Goal: Information Seeking & Learning: Learn about a topic

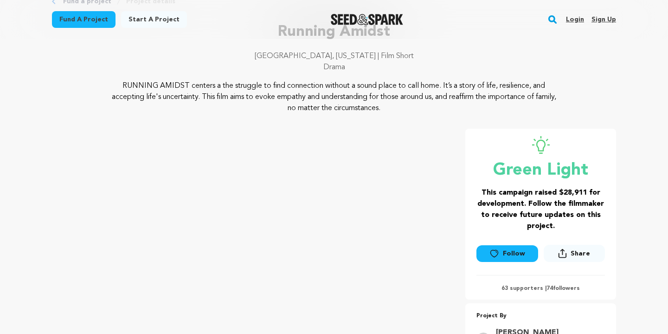
scroll to position [337, 0]
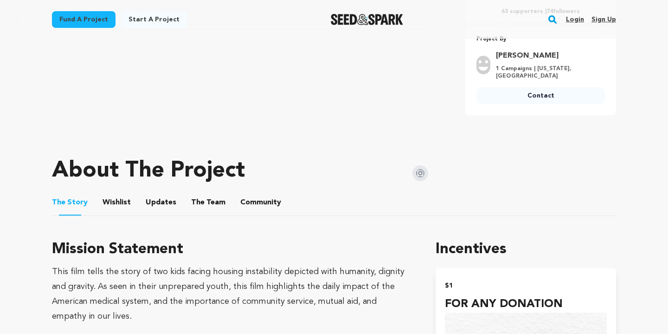
click at [113, 199] on button "Wishlist" at bounding box center [117, 204] width 22 height 22
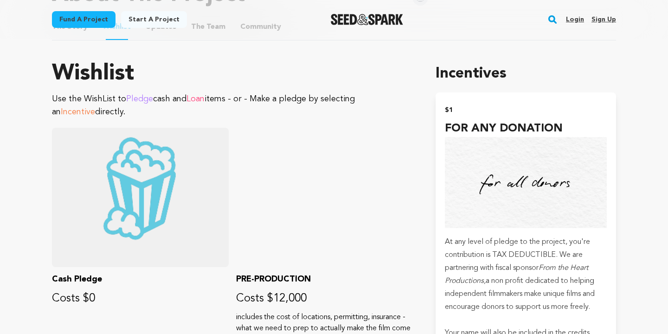
scroll to position [383, 0]
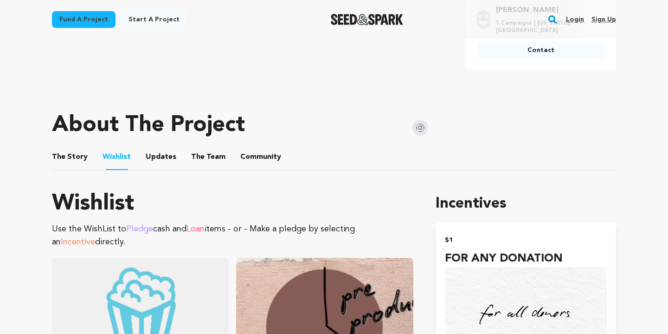
click at [152, 148] on button "Updates" at bounding box center [161, 159] width 22 height 22
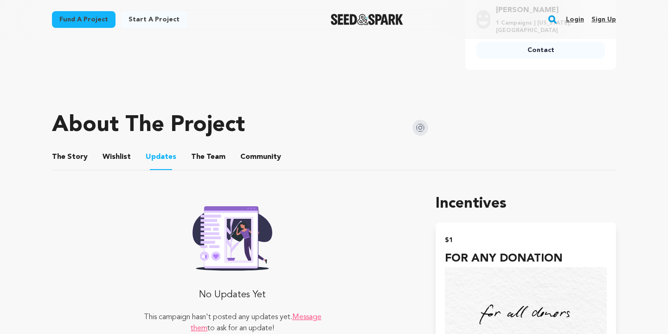
click at [197, 161] on button "The Team" at bounding box center [208, 159] width 22 height 22
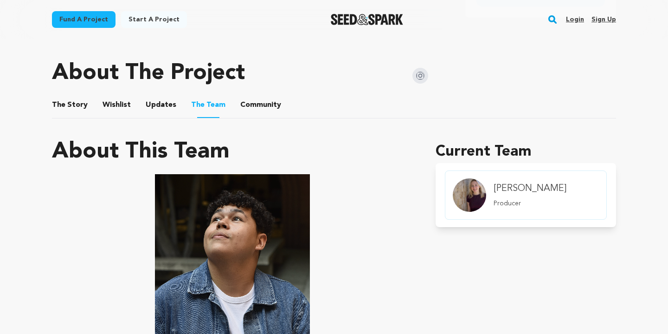
click at [251, 96] on button "Community" at bounding box center [261, 107] width 22 height 22
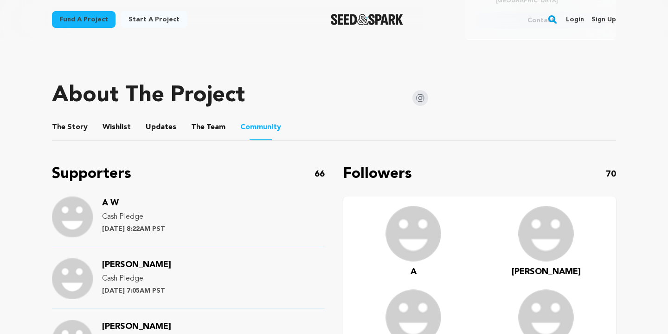
scroll to position [408, 0]
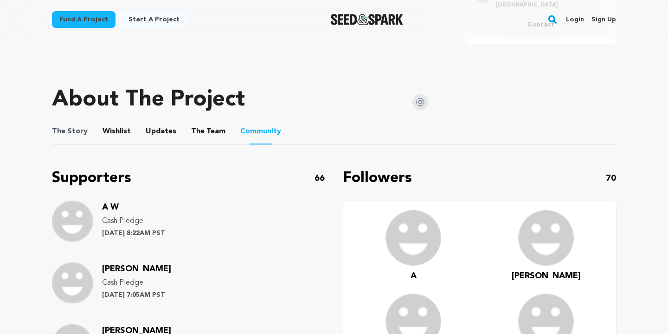
click at [82, 126] on span "The Story" at bounding box center [70, 131] width 36 height 11
click at [77, 130] on button "The Story" at bounding box center [70, 133] width 22 height 22
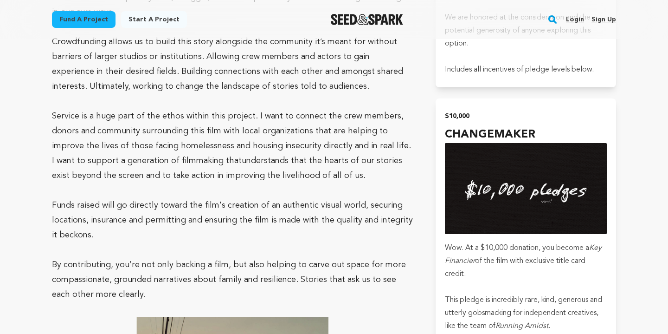
scroll to position [2566, 0]
